Goal: Transaction & Acquisition: Book appointment/travel/reservation

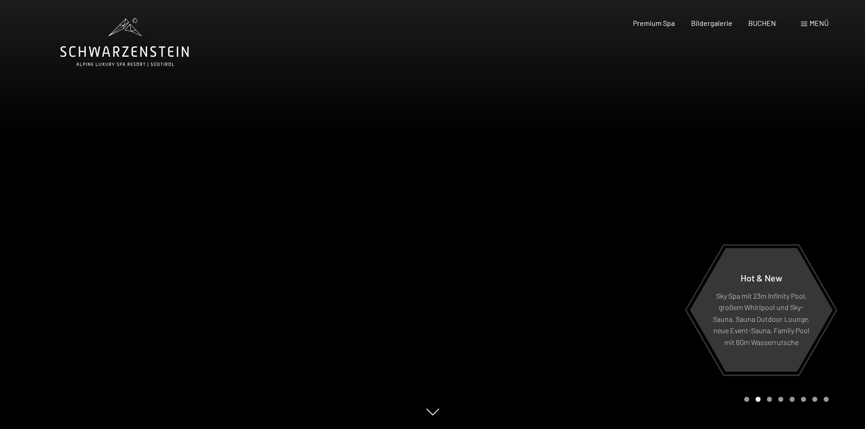
drag, startPoint x: 767, startPoint y: 23, endPoint x: 577, endPoint y: 135, distance: 220.6
click at [767, 23] on span "BUCHEN" at bounding box center [763, 23] width 28 height 9
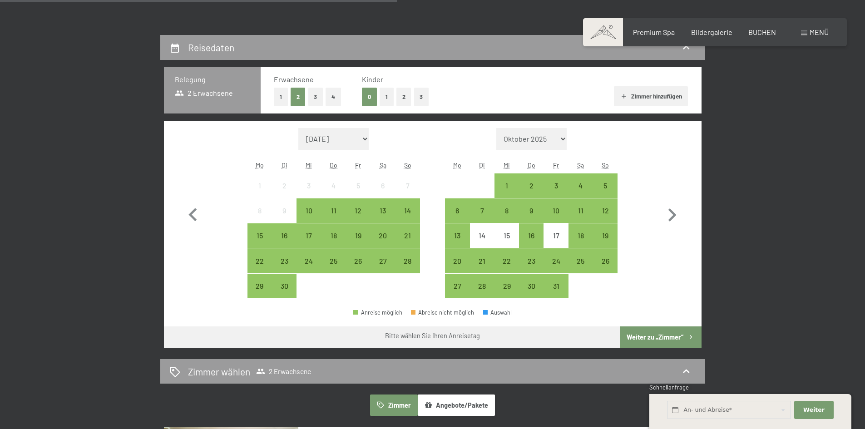
click at [389, 97] on button "1" at bounding box center [387, 97] width 14 height 19
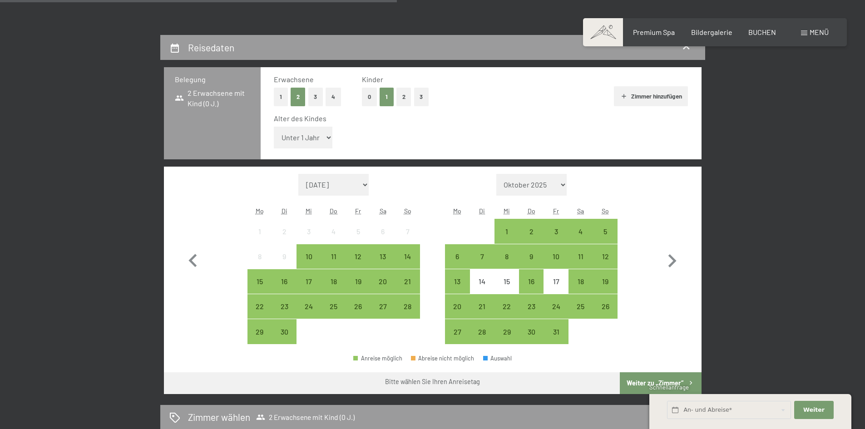
click at [330, 137] on select "Unter 1 Jahr 1 Jahr 2 Jahre 3 Jahre 4 Jahre 5 Jahre 6 Jahre 7 Jahre 8 Jahre 9 J…" at bounding box center [303, 138] width 59 height 22
click at [327, 137] on select "Unter 1 Jahr 1 Jahr 2 Jahre 3 Jahre 4 Jahre 5 Jahre 6 Jahre 7 Jahre 8 Jahre 9 J…" at bounding box center [303, 138] width 59 height 22
click at [325, 137] on select "Unter 1 Jahr 1 Jahr 2 Jahre 3 Jahre 4 Jahre 5 Jahre 6 Jahre 7 Jahre 8 Jahre 9 J…" at bounding box center [303, 138] width 59 height 22
select select "15"
click at [274, 127] on select "Unter 1 Jahr 1 Jahr 2 Jahre 3 Jahre 4 Jahre 5 Jahre 6 Jahre 7 Jahre 8 Jahre 9 J…" at bounding box center [303, 138] width 59 height 22
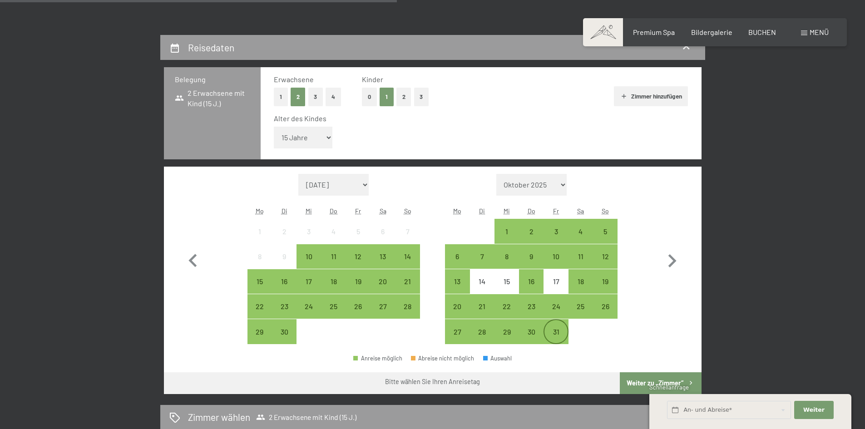
click at [557, 332] on div "31" at bounding box center [556, 339] width 23 height 23
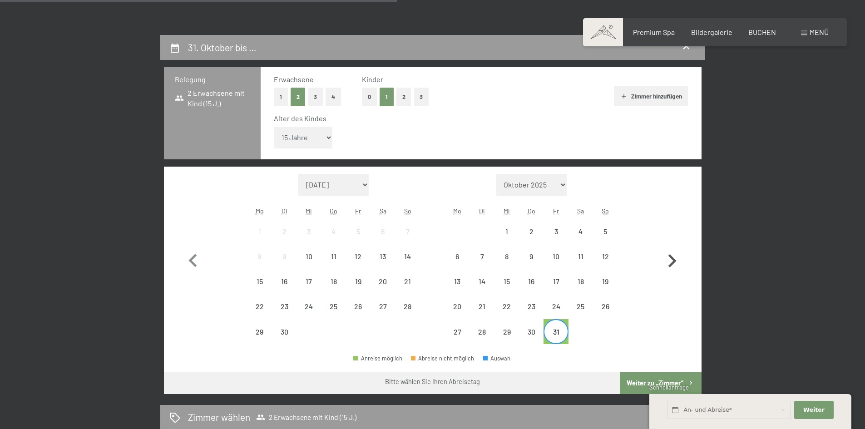
click at [670, 263] on icon "button" at bounding box center [672, 261] width 26 height 26
select select "2025-10-01"
select select "2025-11-01"
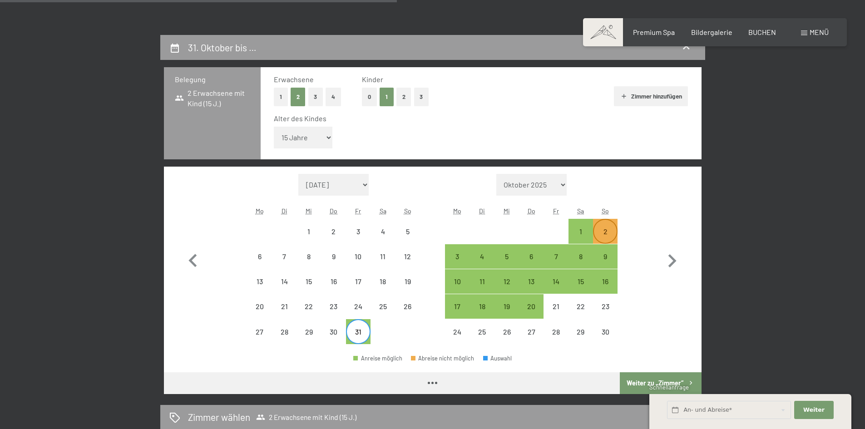
select select "2025-10-01"
select select "2025-11-01"
click at [606, 231] on div "2" at bounding box center [605, 239] width 23 height 23
select select "2025-10-01"
select select "2025-11-01"
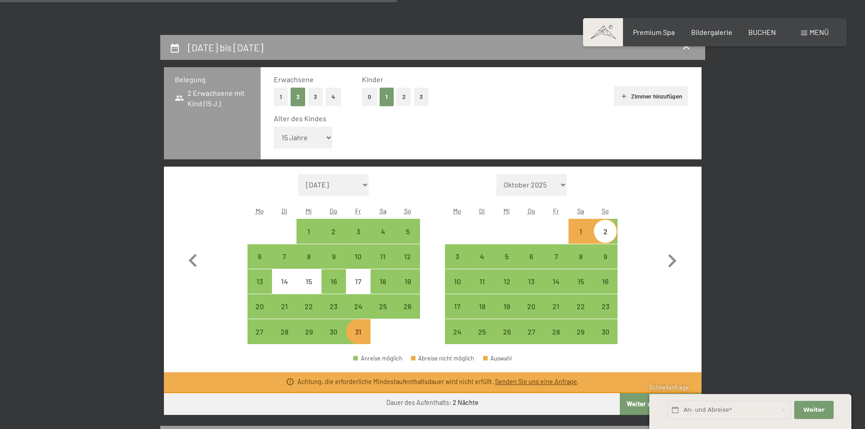
click at [796, 347] on div "31. Oktober bis 2. November 2025 Belegung 2 Erwachsene mit Kind (15 J.) Erwachs…" at bounding box center [432, 341] width 865 height 613
click at [460, 254] on div "3" at bounding box center [457, 264] width 23 height 23
select select "2025-10-01"
select select "2025-11-01"
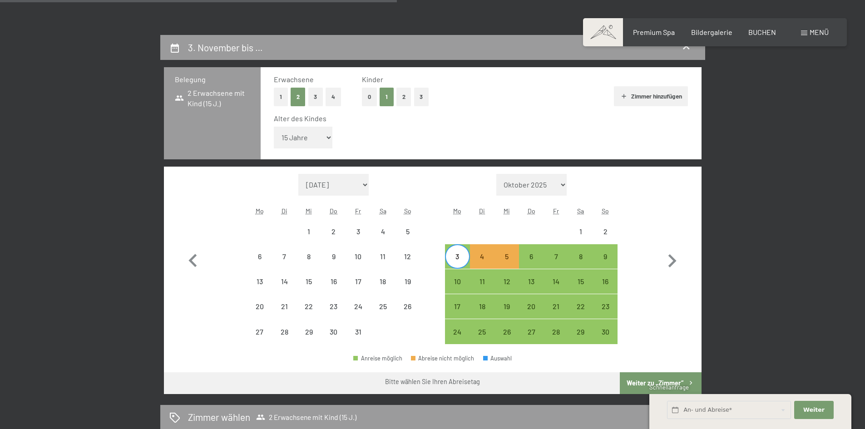
click at [641, 383] on button "Weiter zu „Zimmer“" at bounding box center [660, 384] width 81 height 22
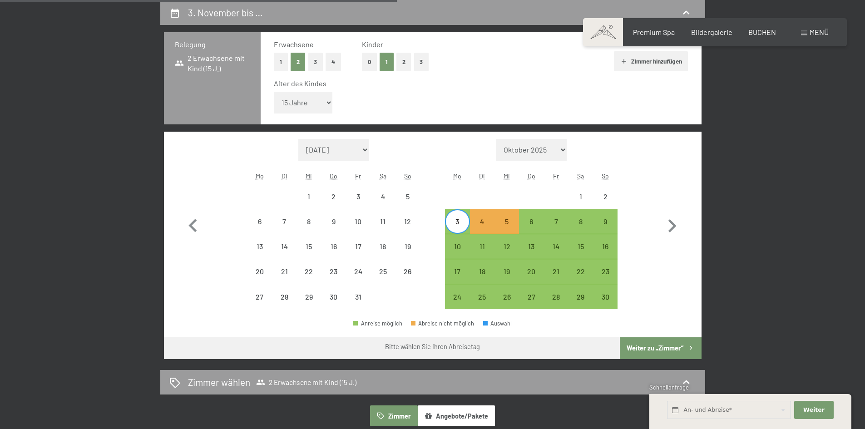
select select "2025-10-01"
select select "2025-11-01"
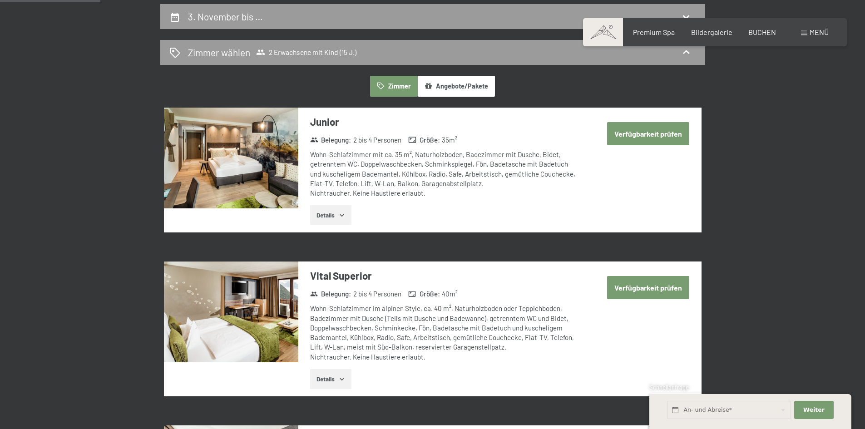
scroll to position [171, 0]
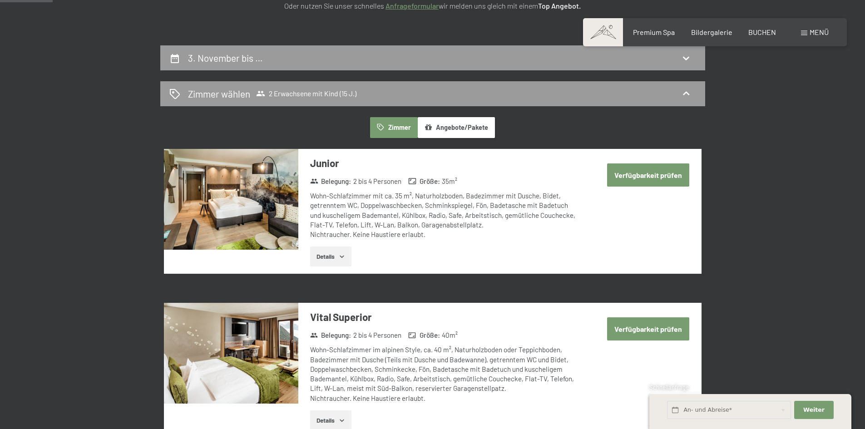
click at [649, 176] on button "Verfügbarkeit prüfen" at bounding box center [648, 175] width 82 height 23
select select "15"
select select "2025-10-01"
select select "2025-11-01"
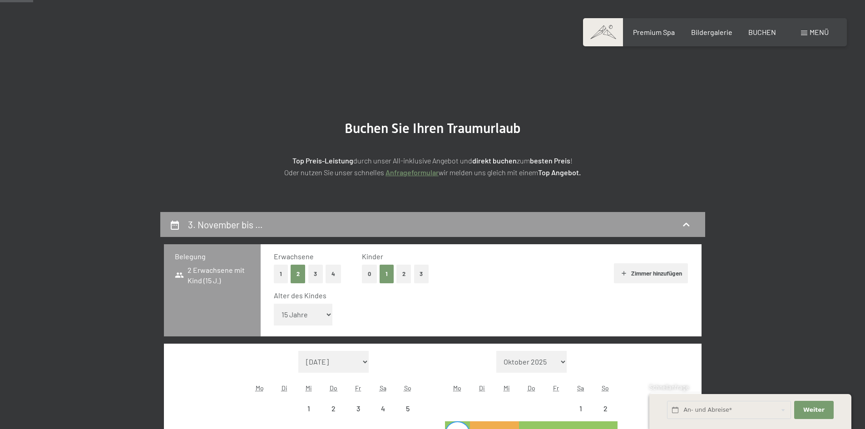
scroll to position [0, 0]
